Goal: Task Accomplishment & Management: Complete application form

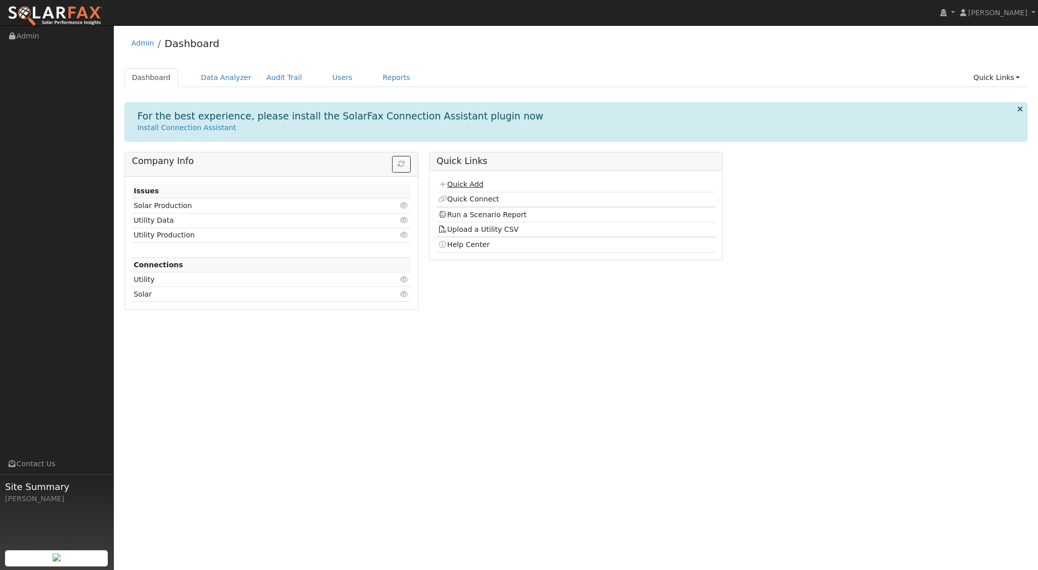
click at [469, 186] on link "Quick Add" at bounding box center [460, 184] width 45 height 8
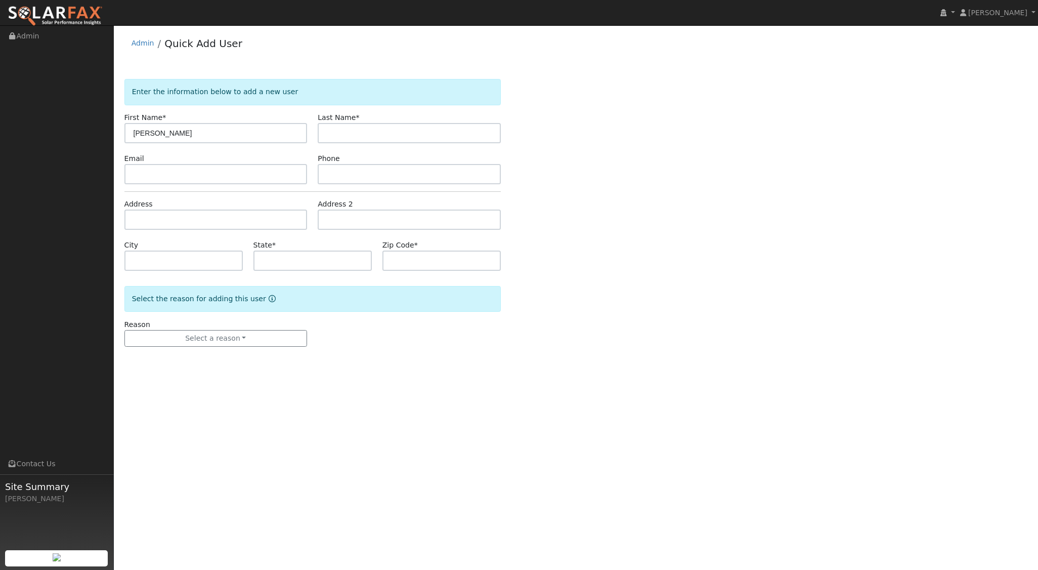
type input "John"
type input "V"
type input "Blattner"
click at [169, 218] on input "text" at bounding box center [215, 219] width 183 height 20
type input "6025 White Oak Lane"
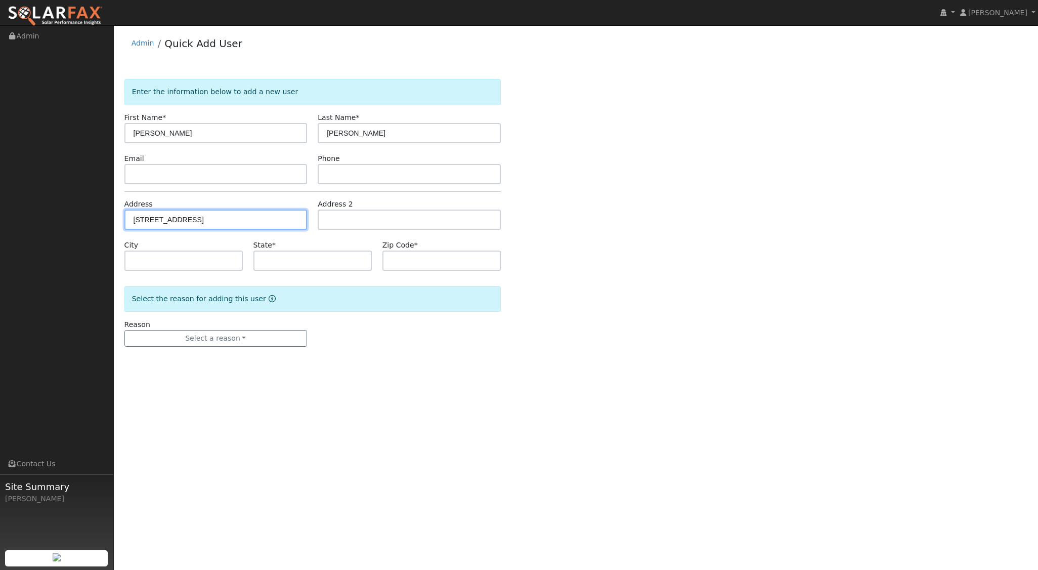
type input "San Luis Obispo"
type input "CA"
type input "93401"
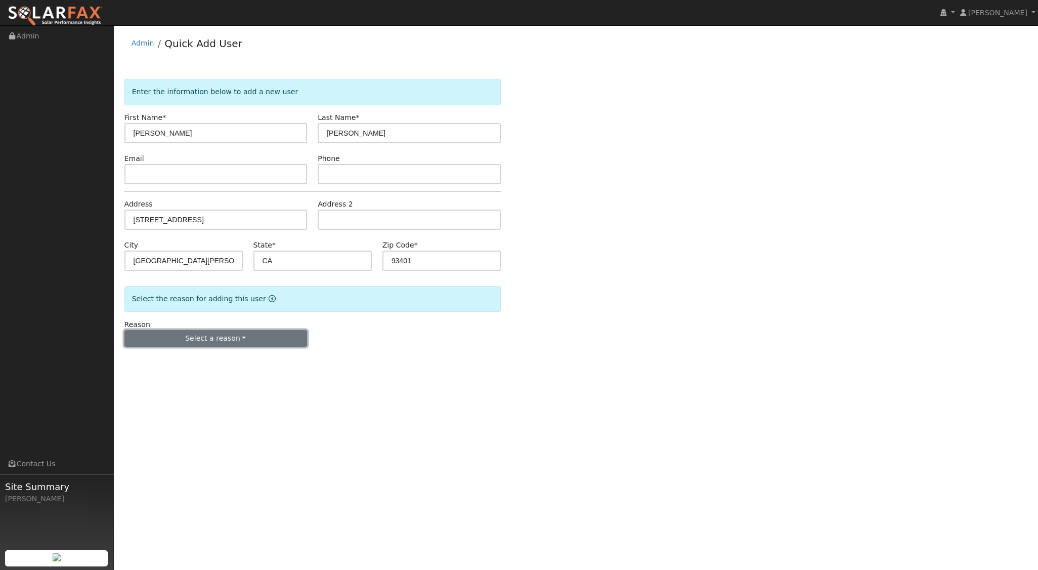
click at [199, 340] on button "Select a reason" at bounding box center [215, 338] width 183 height 17
click at [193, 363] on link "New lead" at bounding box center [181, 359] width 112 height 14
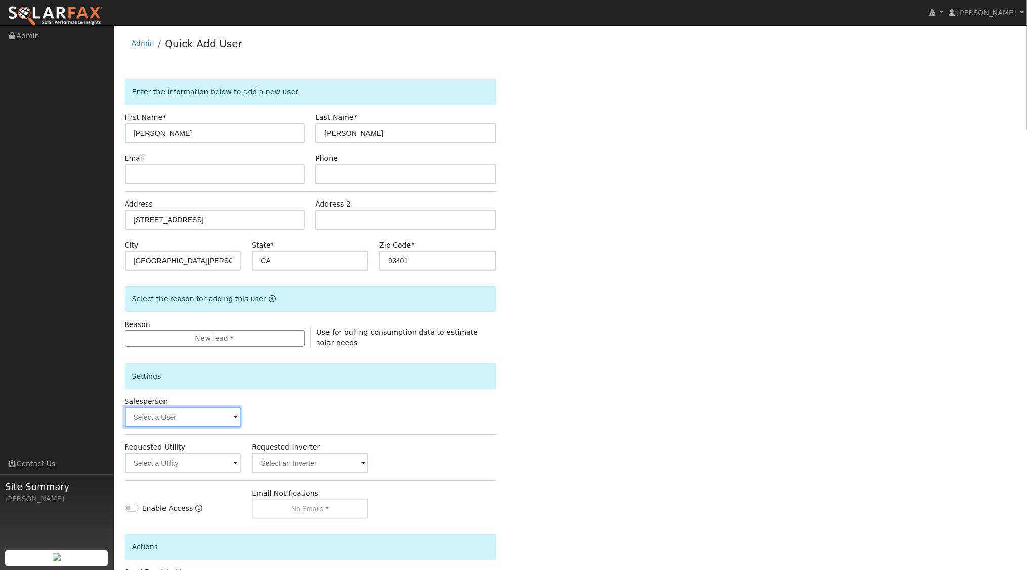
click at [216, 418] on input "text" at bounding box center [182, 417] width 117 height 20
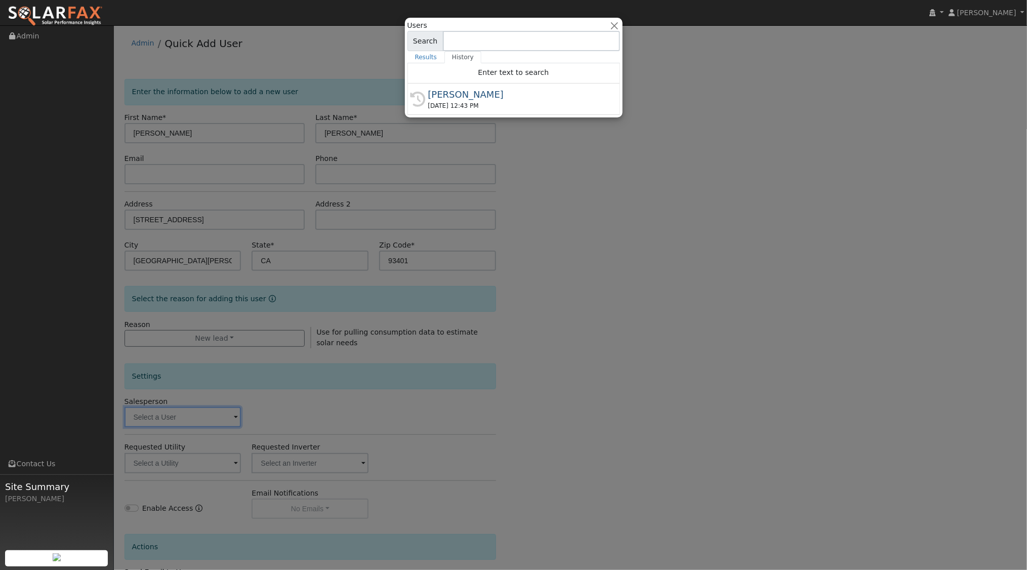
click at [481, 100] on div "[PERSON_NAME]" at bounding box center [518, 95] width 180 height 14
type input "[PERSON_NAME]"
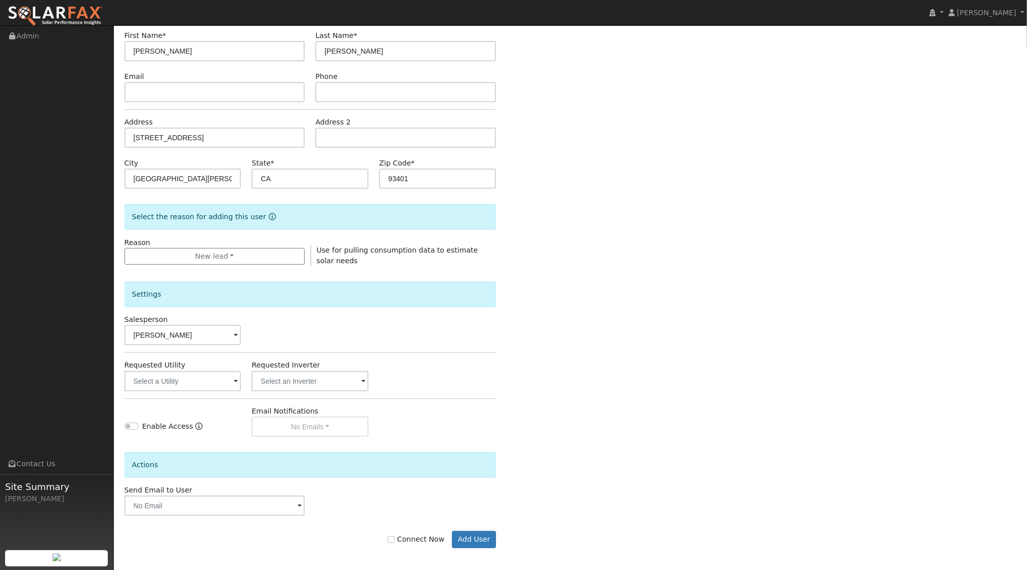
scroll to position [83, 0]
click at [229, 373] on input "text" at bounding box center [182, 379] width 117 height 20
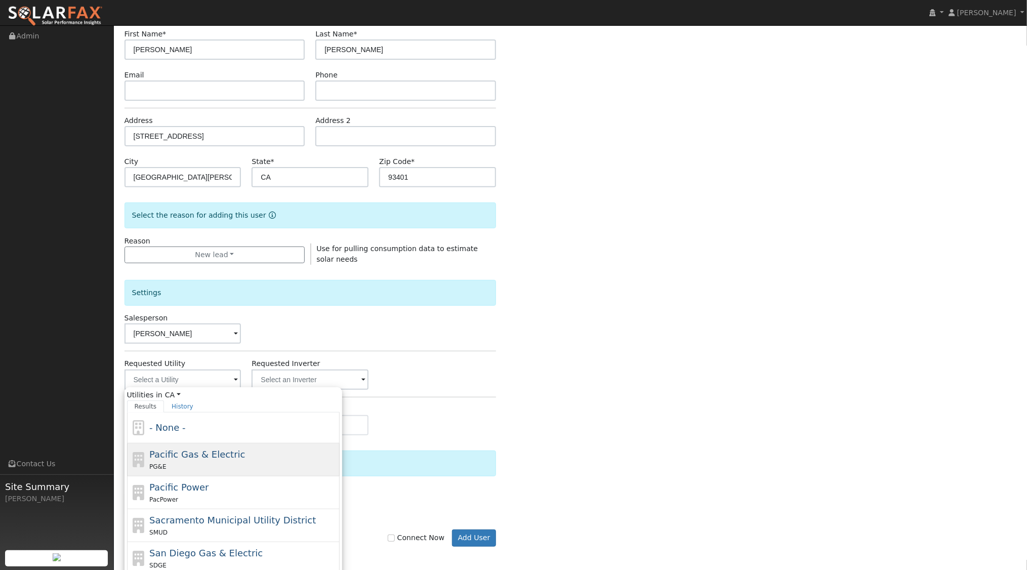
click at [194, 455] on span "Pacific Gas & Electric" at bounding box center [197, 454] width 96 height 11
type input "Pacific Gas & Electric"
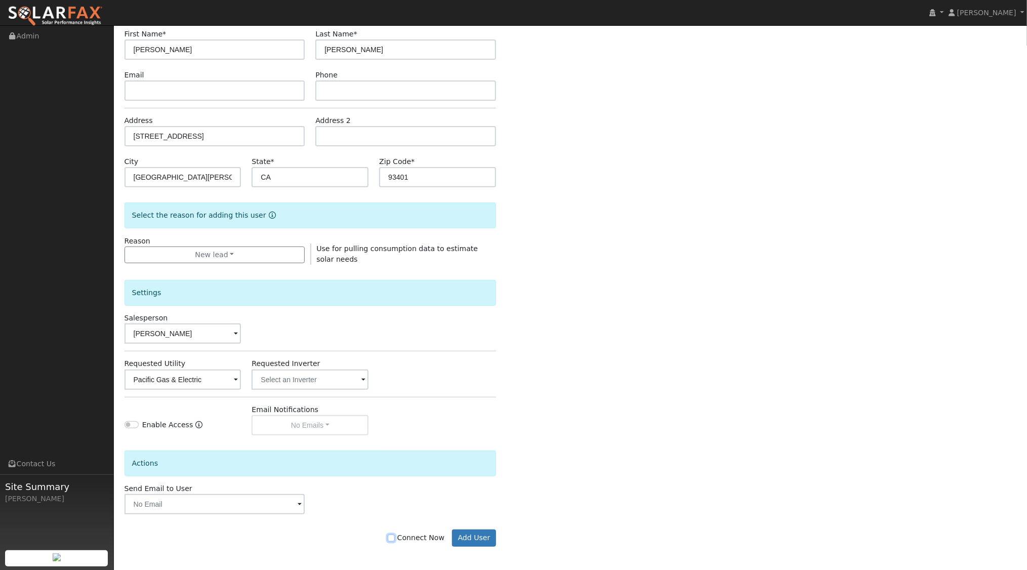
click at [395, 536] on input "Connect Now" at bounding box center [391, 537] width 7 height 7
checkbox input "true"
click at [483, 535] on button "Add User" at bounding box center [474, 537] width 44 height 17
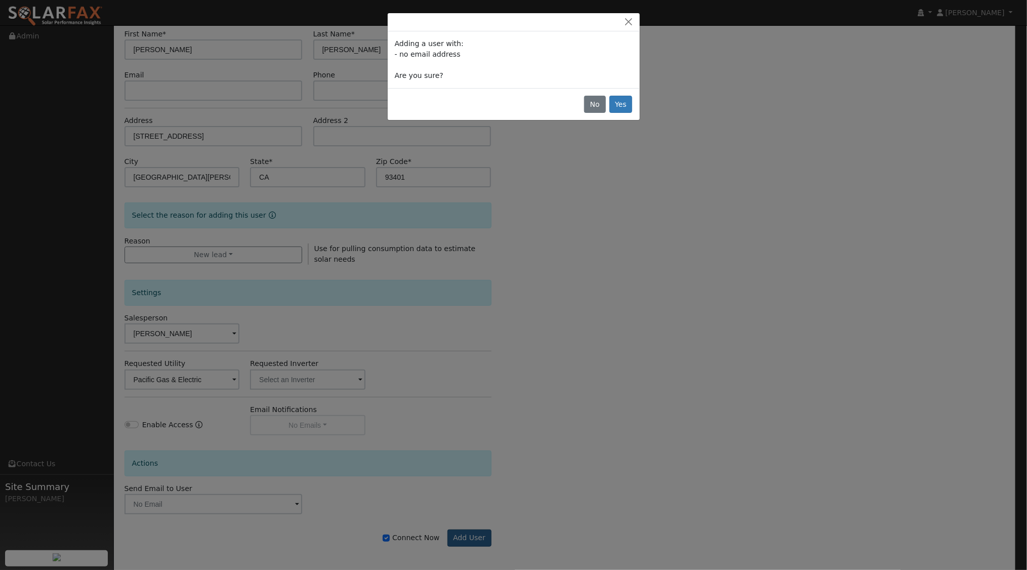
scroll to position [82, 0]
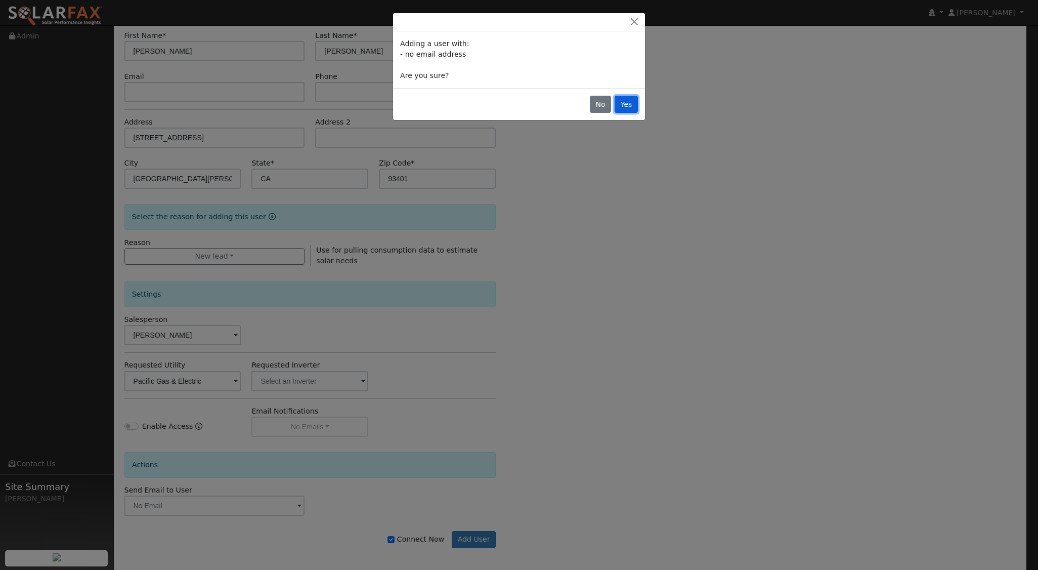
click at [626, 102] on button "Yes" at bounding box center [626, 104] width 23 height 17
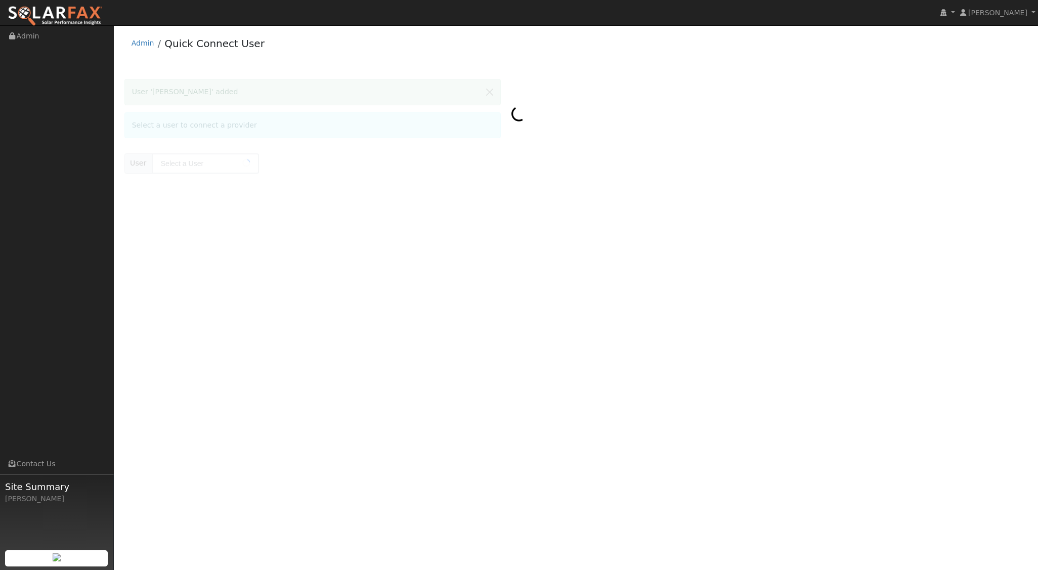
type input "[PERSON_NAME]"
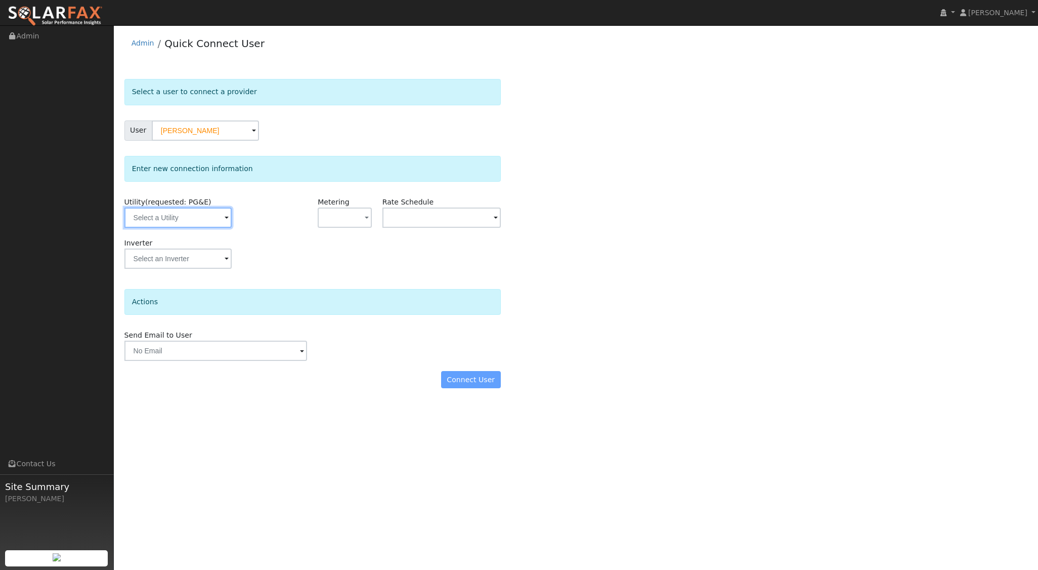
click at [213, 213] on input "text" at bounding box center [177, 217] width 107 height 20
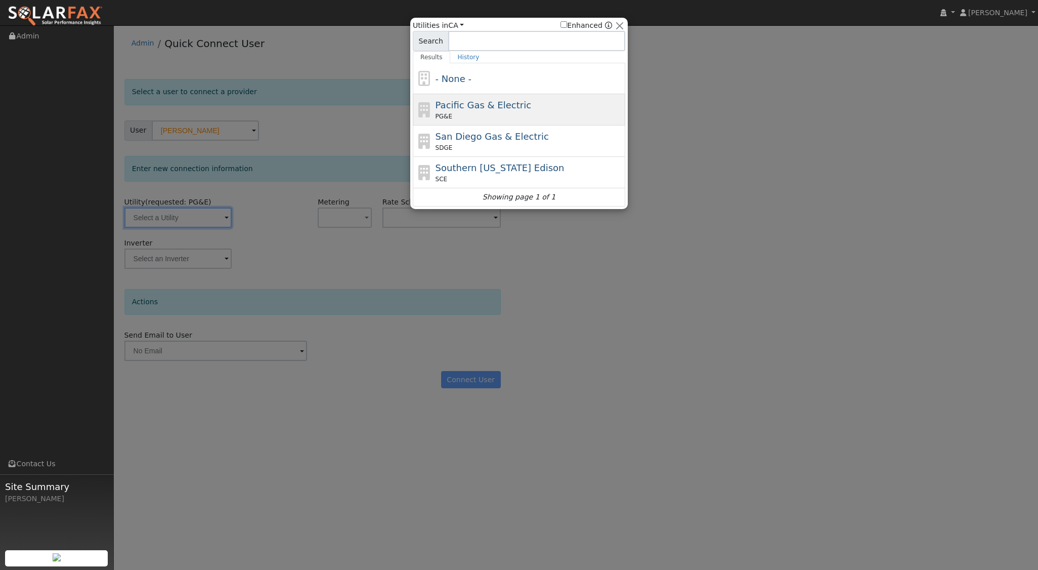
click at [453, 105] on span "Pacific Gas & Electric" at bounding box center [484, 105] width 96 height 11
type input "PG&E"
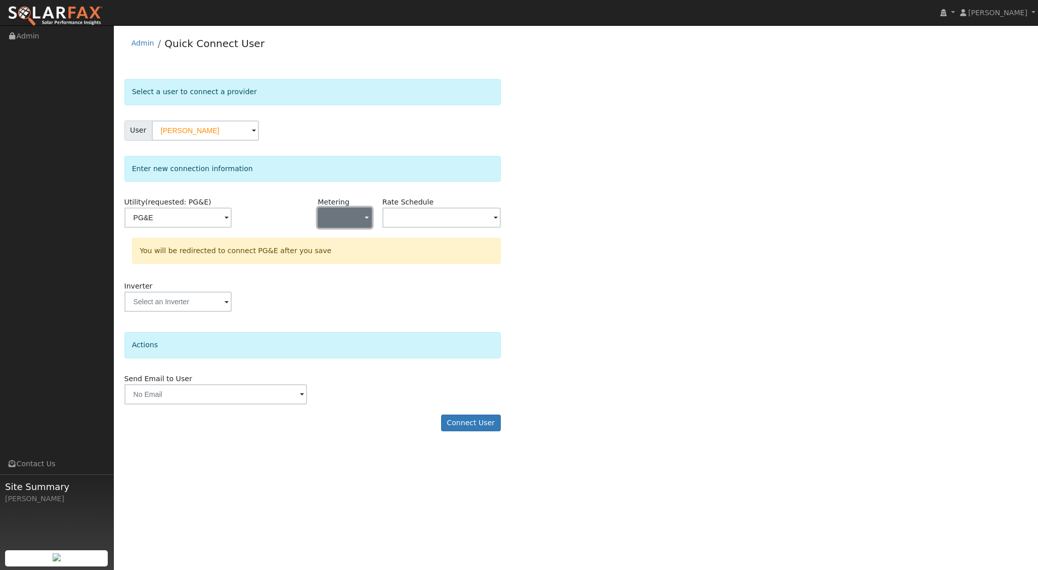
click at [360, 216] on button "button" at bounding box center [345, 217] width 54 height 20
click at [350, 250] on link "NEM" at bounding box center [353, 253] width 70 height 14
click at [477, 213] on input "text" at bounding box center [442, 217] width 118 height 20
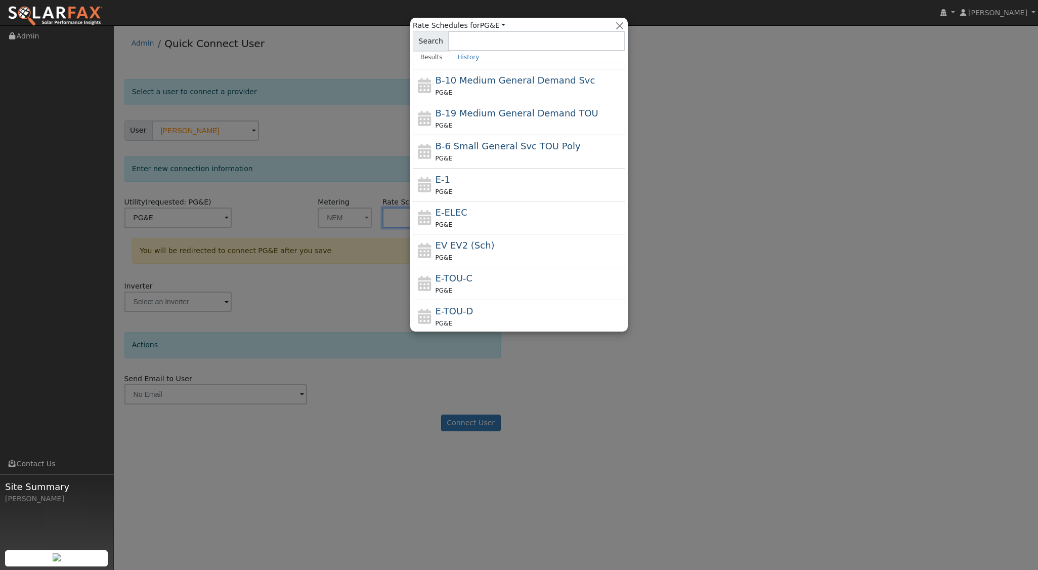
scroll to position [76, 0]
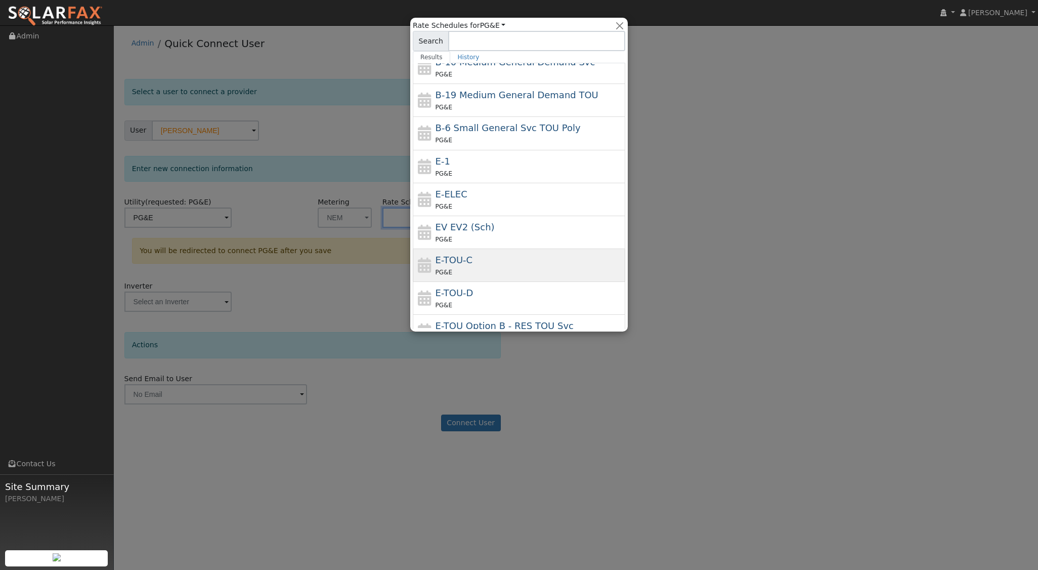
click at [482, 268] on div "PG&E" at bounding box center [530, 272] width 188 height 11
type input "E-TOU-C"
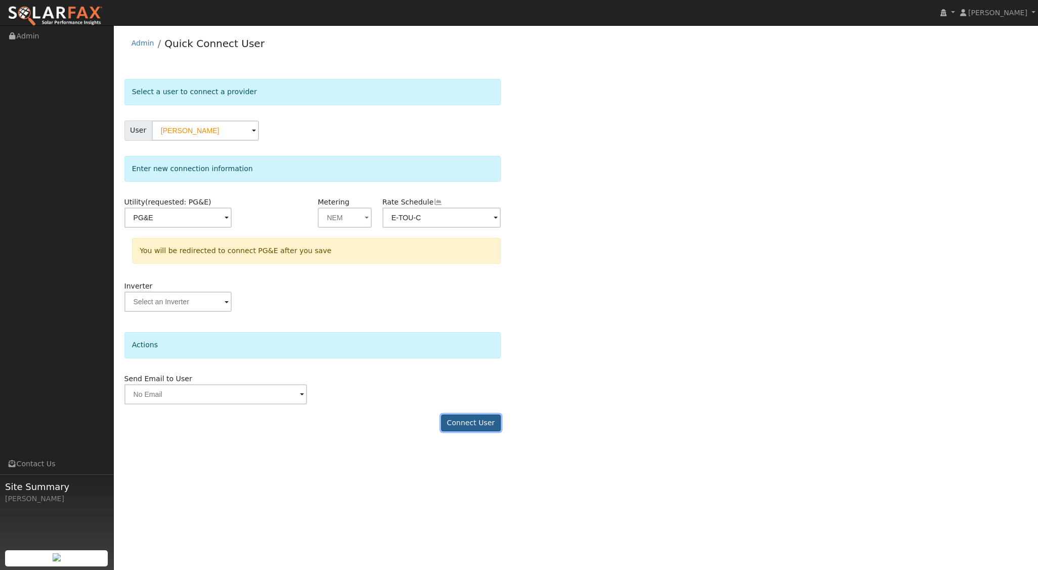
click at [468, 420] on button "Connect User" at bounding box center [471, 422] width 60 height 17
